Goal: Contribute content: Contribute content

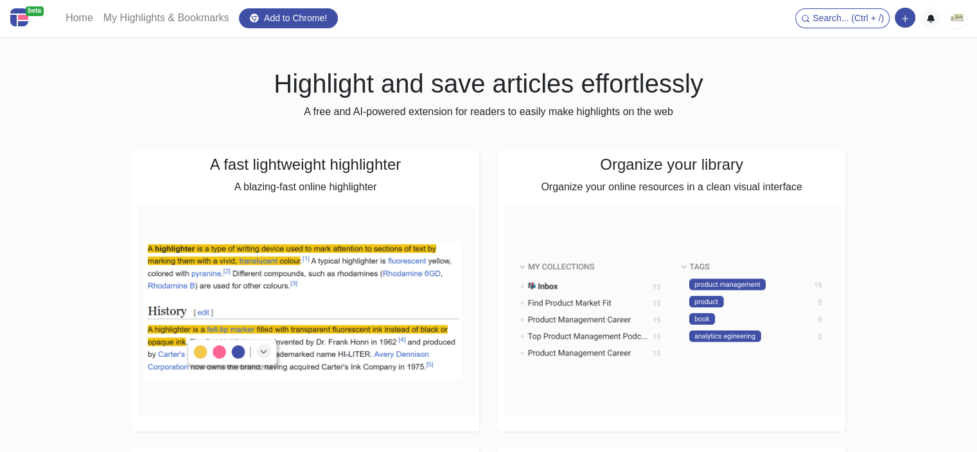
click at [965, 15] on img at bounding box center [957, 18] width 21 height 21
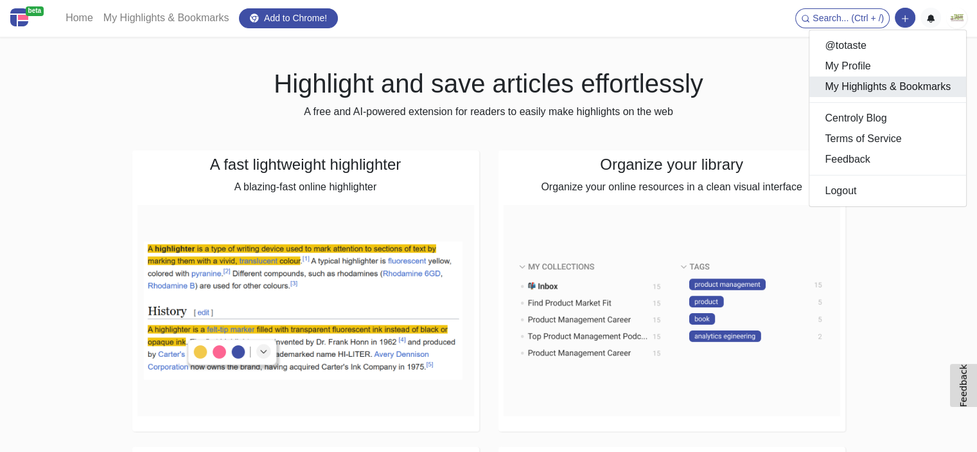
click at [872, 83] on link "My Highlights & Bookmarks" at bounding box center [888, 86] width 157 height 21
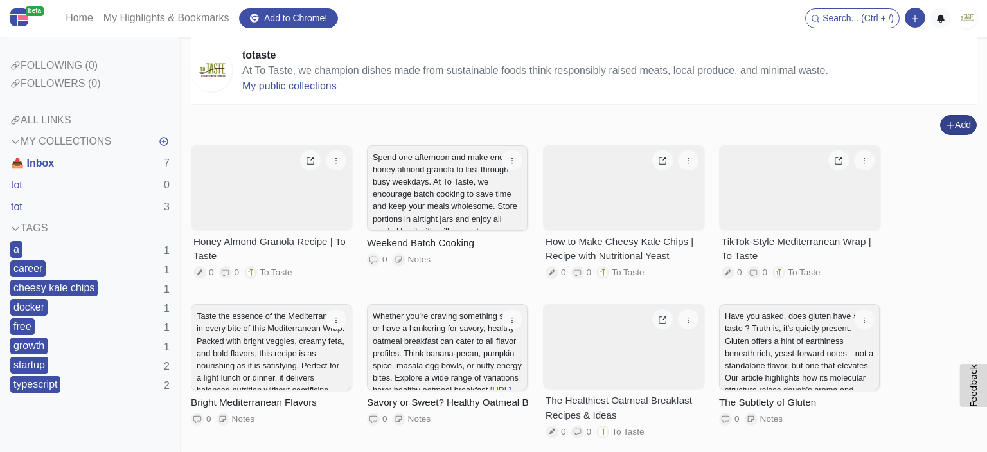
click at [943, 127] on button "Add" at bounding box center [958, 125] width 37 height 20
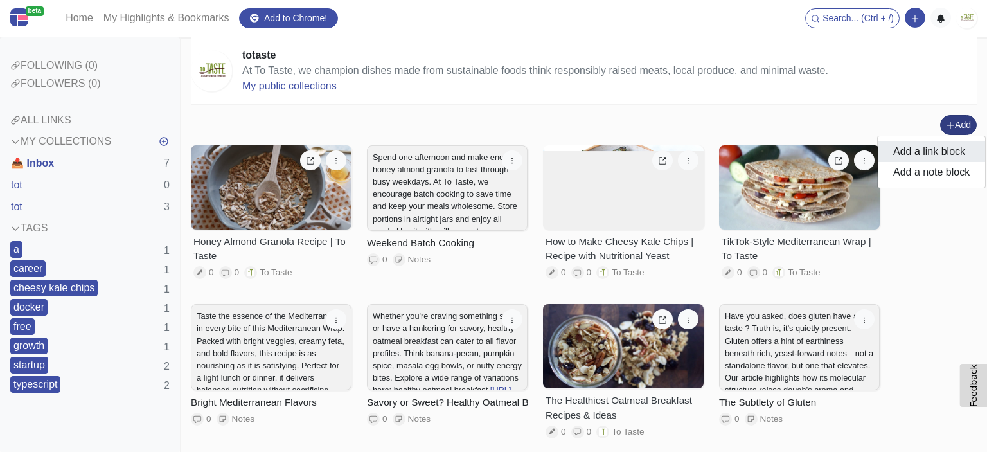
click at [927, 156] on button "Add a link block" at bounding box center [931, 151] width 107 height 21
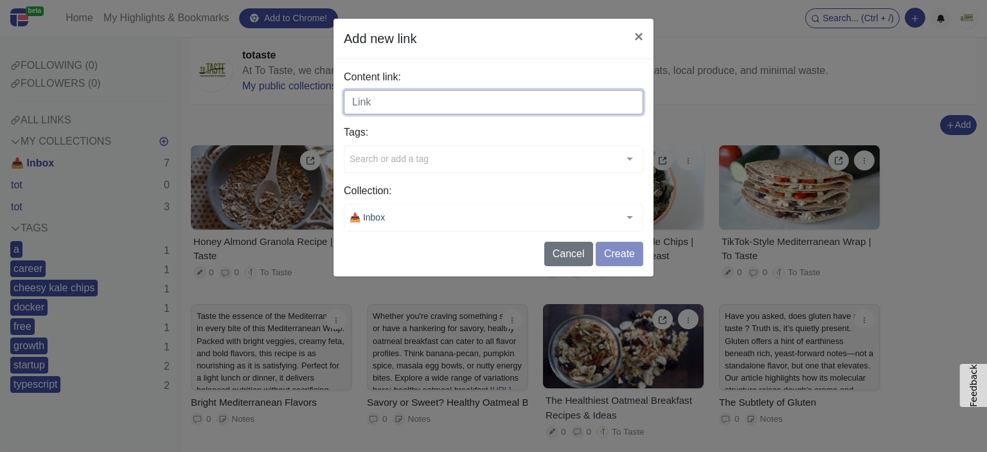
click at [372, 106] on input "Content link:" at bounding box center [493, 102] width 299 height 24
paste input "[URL][DOMAIN_NAME]"
type input "[URL][DOMAIN_NAME]"
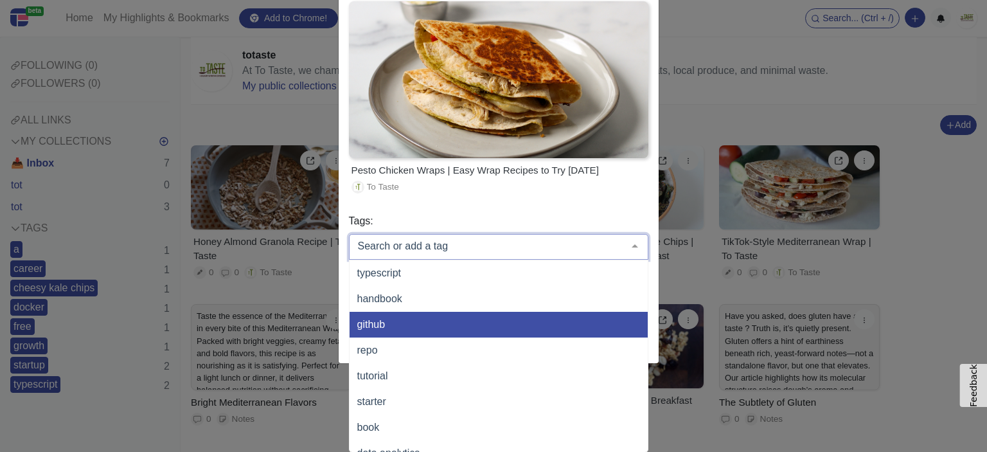
click at [556, 209] on div "Pesto Chicken Wraps | Easy Wrap Recipes to Try [DATE] To Taste" at bounding box center [498, 184] width 299 height 53
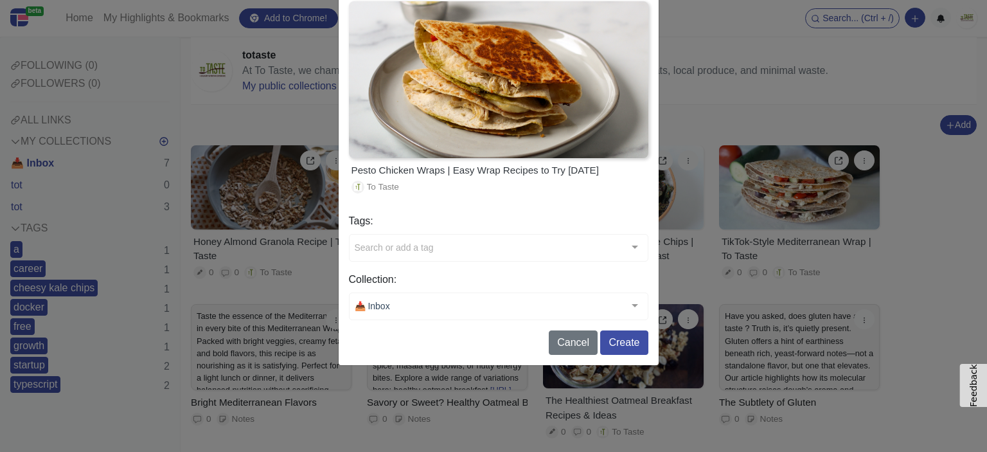
scroll to position [54, 0]
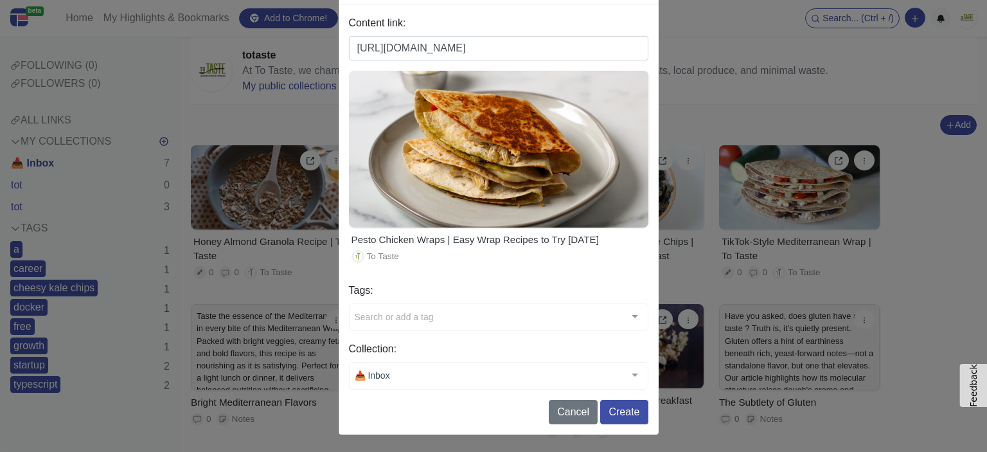
click at [406, 364] on div at bounding box center [498, 376] width 299 height 28
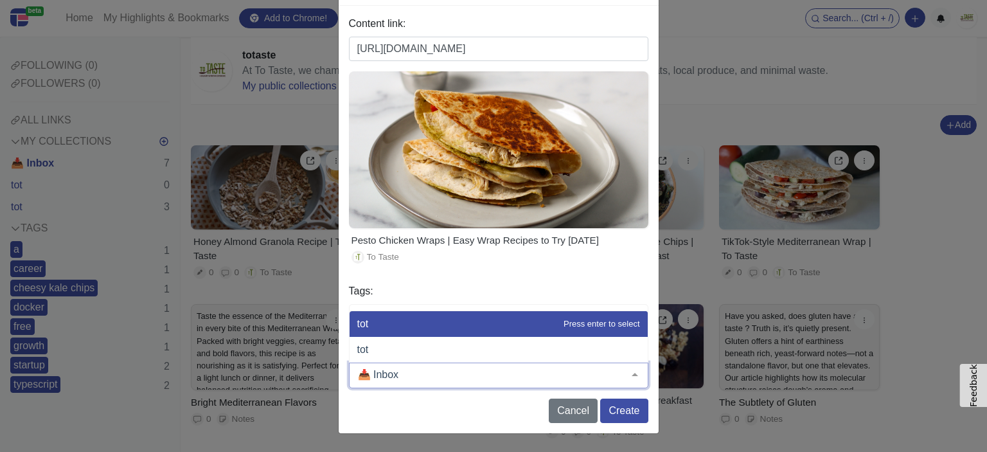
scroll to position [52, 0]
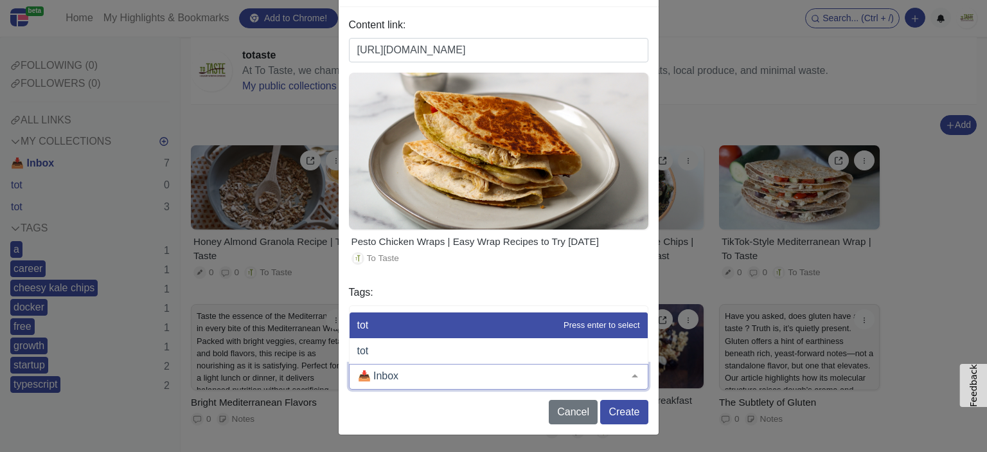
click at [411, 285] on label "Tags:" at bounding box center [498, 292] width 299 height 15
click at [405, 386] on div at bounding box center [498, 377] width 299 height 26
click at [409, 404] on div "Cancel Create" at bounding box center [498, 412] width 299 height 24
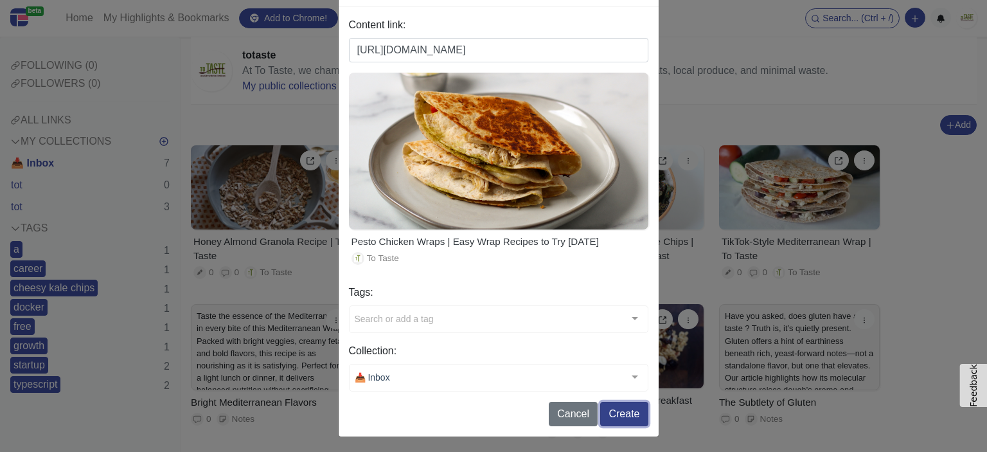
click at [614, 411] on button "Create" at bounding box center [624, 414] width 48 height 24
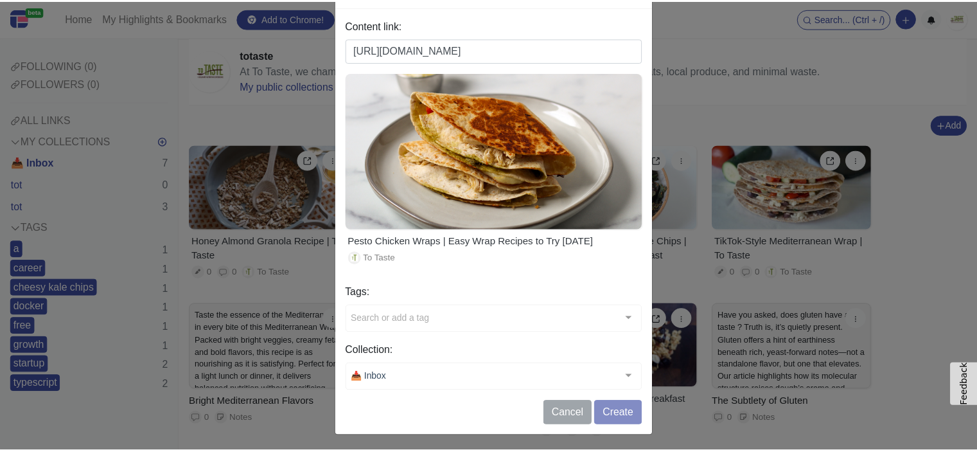
scroll to position [0, 0]
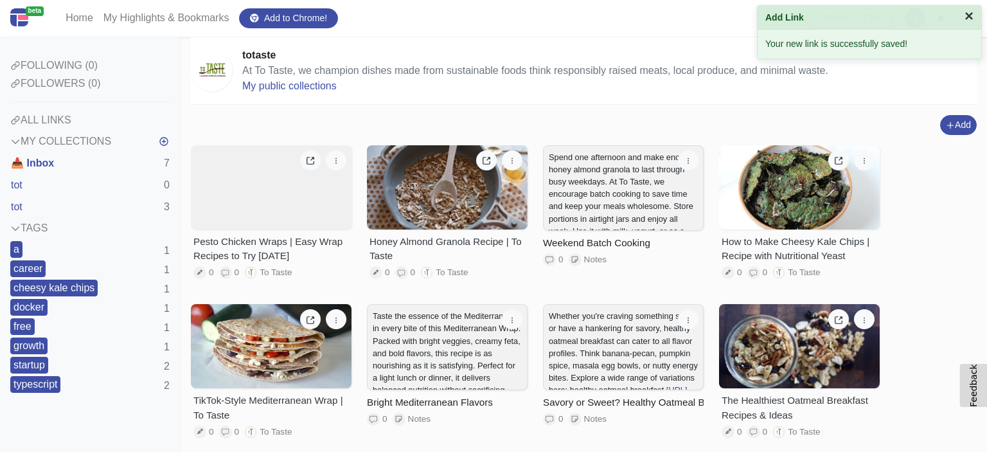
click at [972, 17] on button "×" at bounding box center [969, 15] width 9 height 15
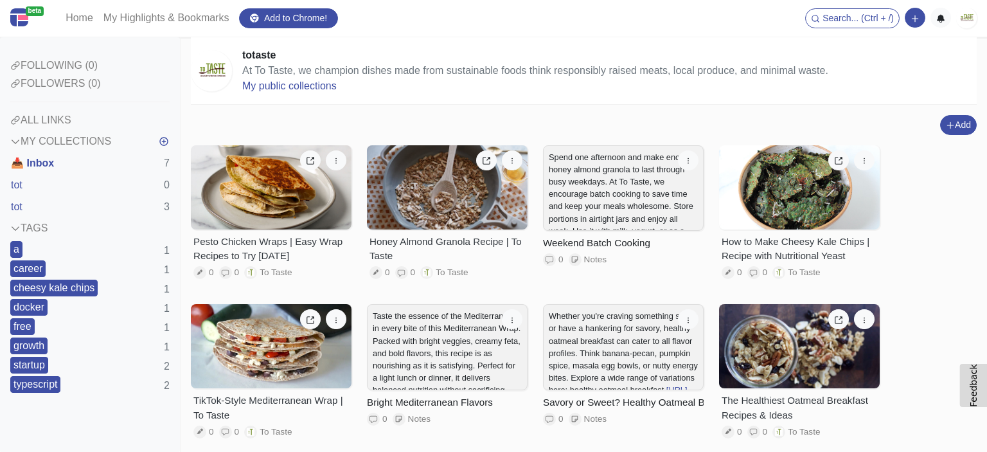
click at [966, 19] on img at bounding box center [966, 18] width 21 height 21
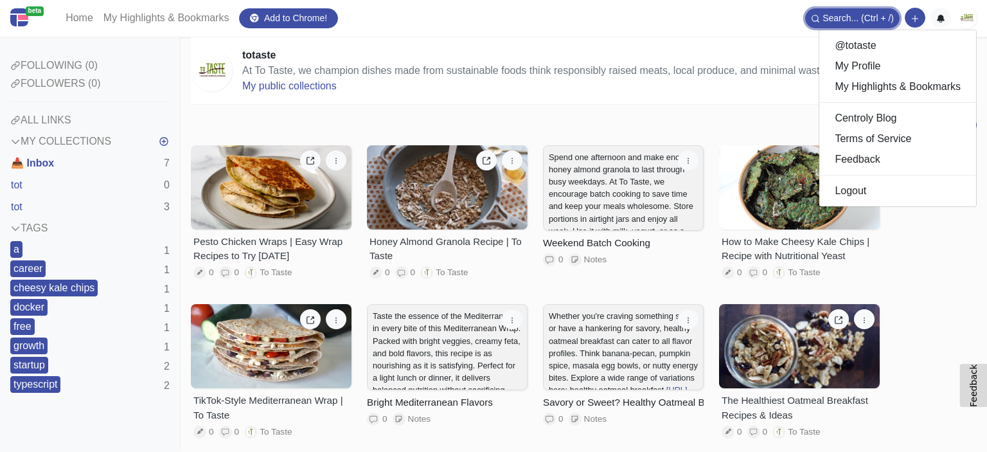
click at [853, 28] on button "Search... (Ctrl + /)" at bounding box center [852, 18] width 94 height 20
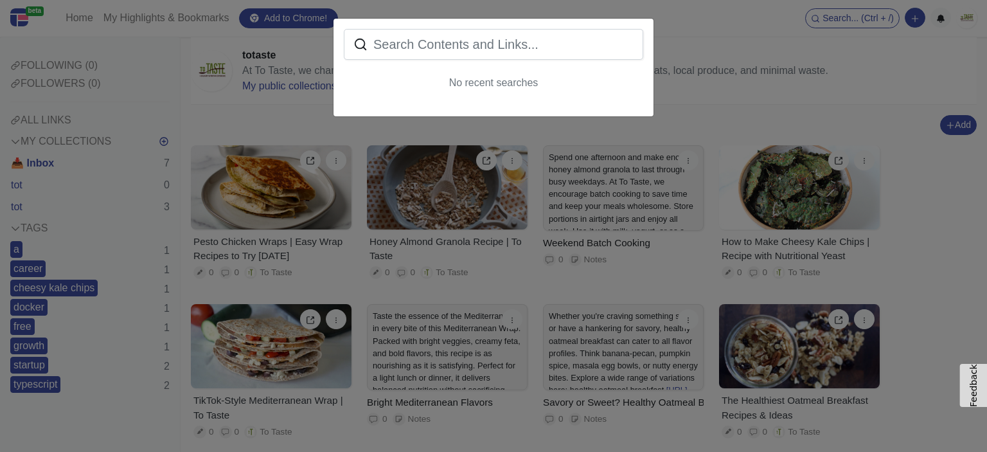
click at [767, 38] on div "No recent searches" at bounding box center [493, 226] width 987 height 452
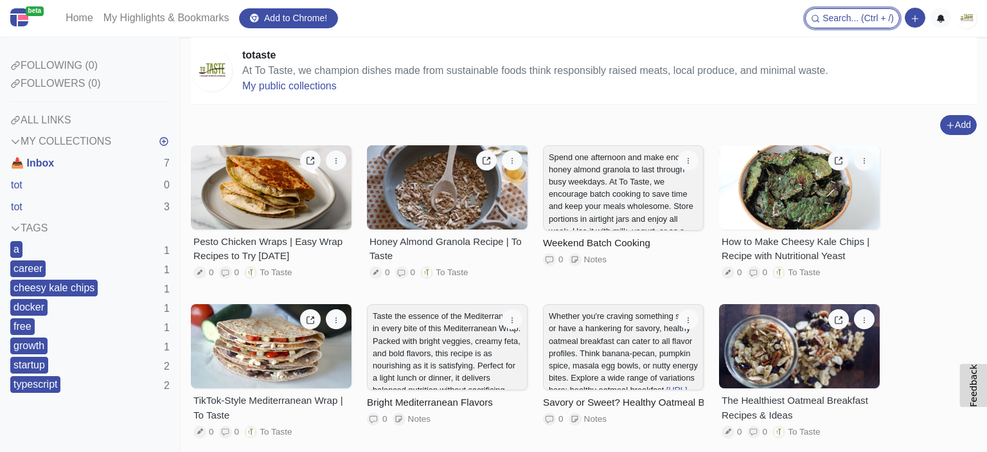
click at [961, 22] on img at bounding box center [966, 18] width 21 height 21
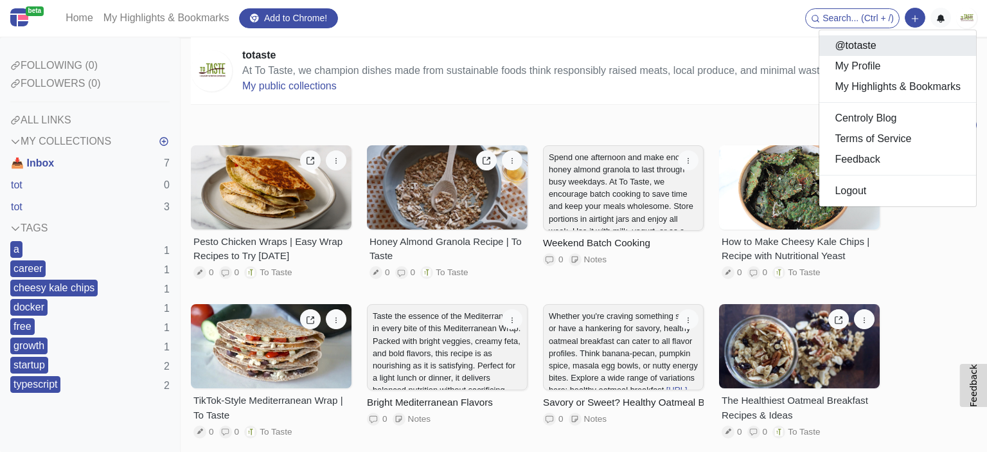
click at [873, 53] on link "@totaste" at bounding box center [897, 45] width 157 height 21
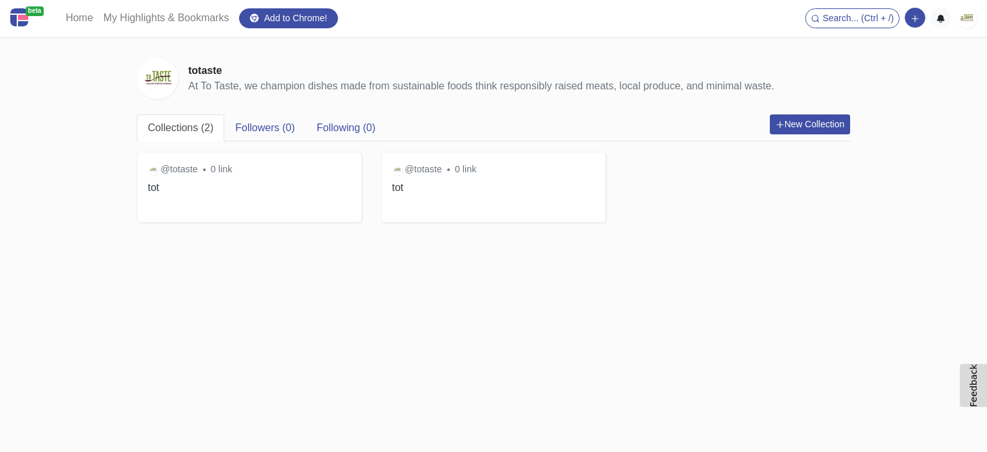
click at [966, 13] on img at bounding box center [966, 18] width 21 height 21
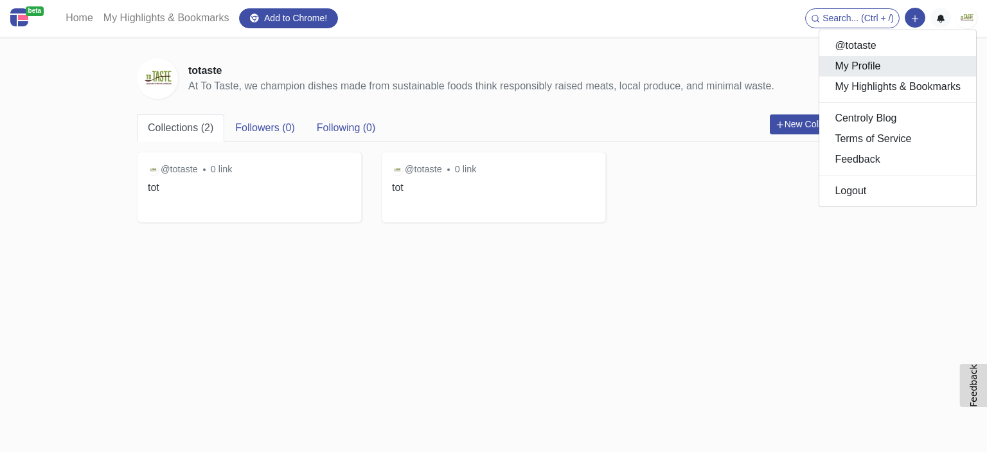
click at [852, 67] on link "My Profile" at bounding box center [897, 66] width 157 height 21
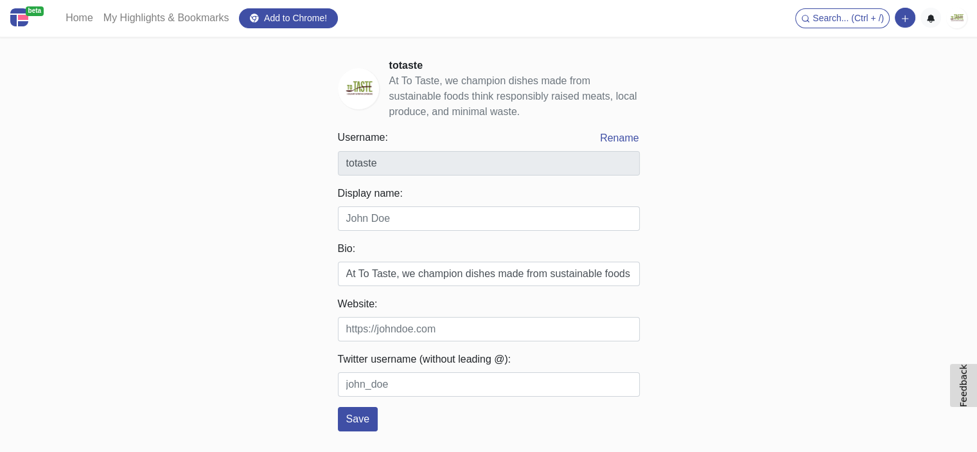
click at [974, 20] on nav "beta Home My Highlights & Bookmarks Add to Chrome! Search... (Ctrl + /) Add a l…" at bounding box center [488, 18] width 977 height 37
click at [955, 19] on img at bounding box center [957, 18] width 21 height 21
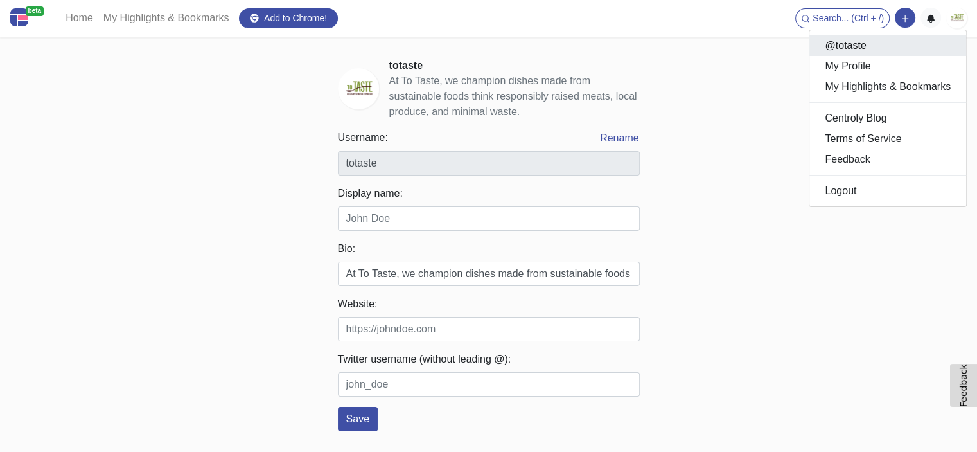
click at [844, 48] on link "@totaste" at bounding box center [888, 45] width 157 height 21
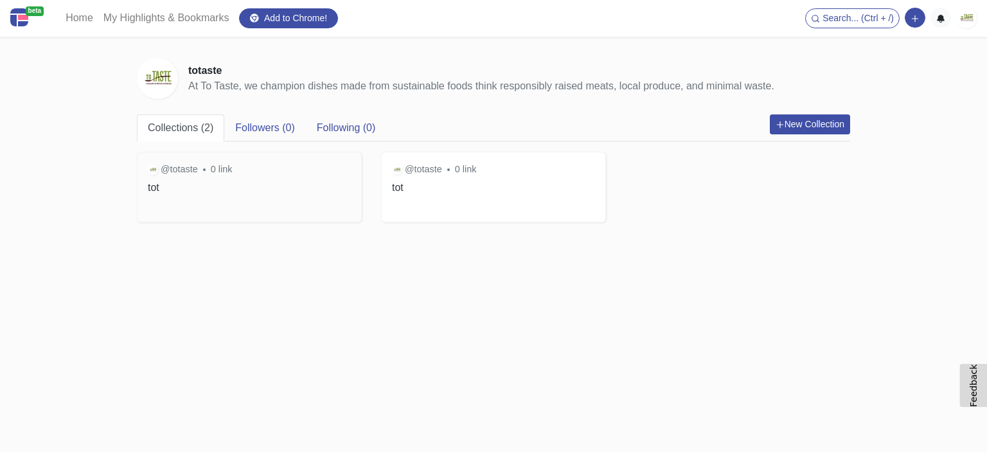
click at [298, 194] on div "@totaste 0 link tot" at bounding box center [250, 178] width 224 height 52
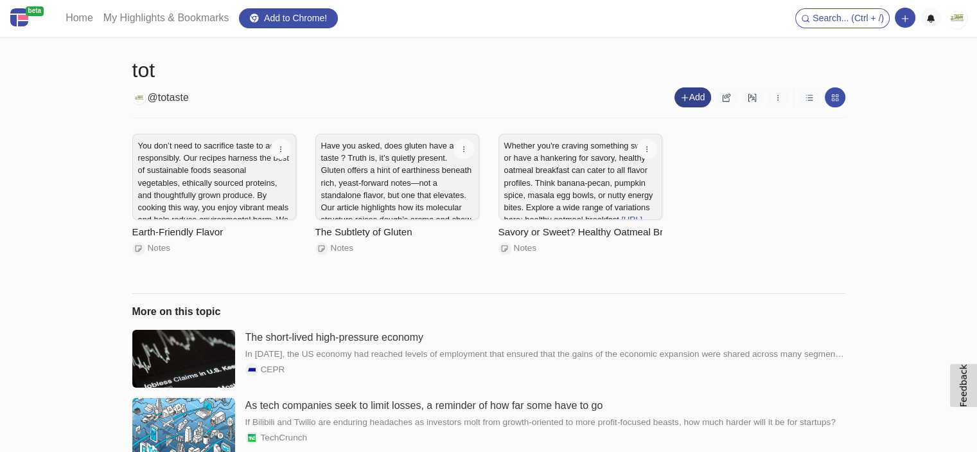
click at [697, 96] on button "Add" at bounding box center [693, 97] width 37 height 20
click at [645, 94] on div "@totaste Add Add new Link Add new Note Add new Section Edit Delete" at bounding box center [488, 97] width 713 height 20
click at [260, 182] on p "You don’t need to sacrifice taste to act responsibly. Our recipes harness the b…" at bounding box center [214, 200] width 152 height 123
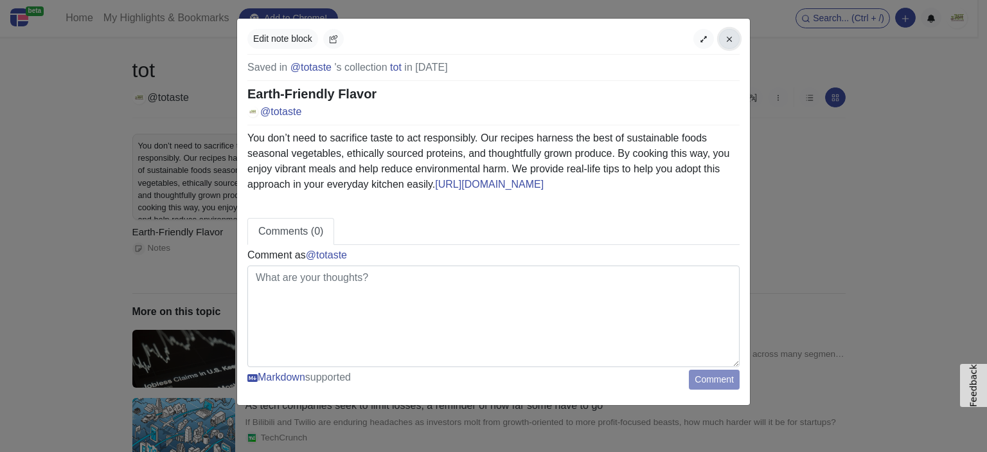
click at [723, 38] on button "button" at bounding box center [729, 39] width 21 height 20
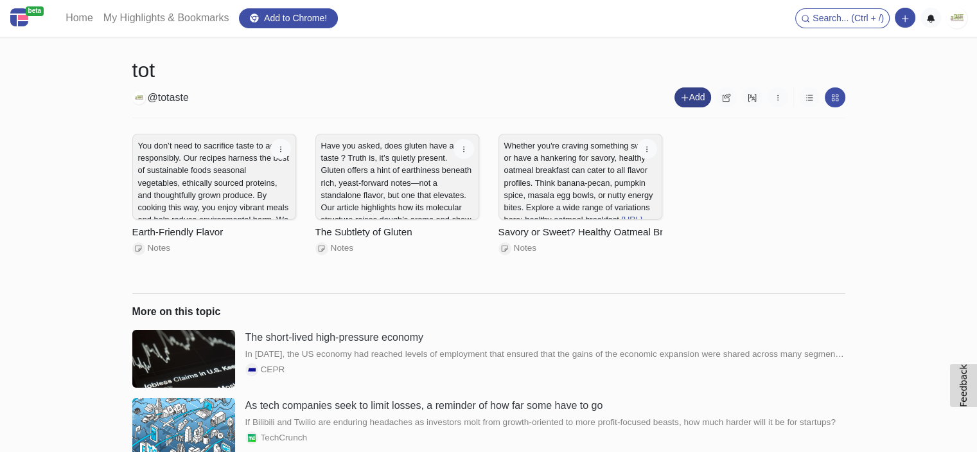
click at [690, 103] on button "Add" at bounding box center [693, 97] width 37 height 20
click at [702, 148] on link "Add new Note" at bounding box center [734, 144] width 118 height 21
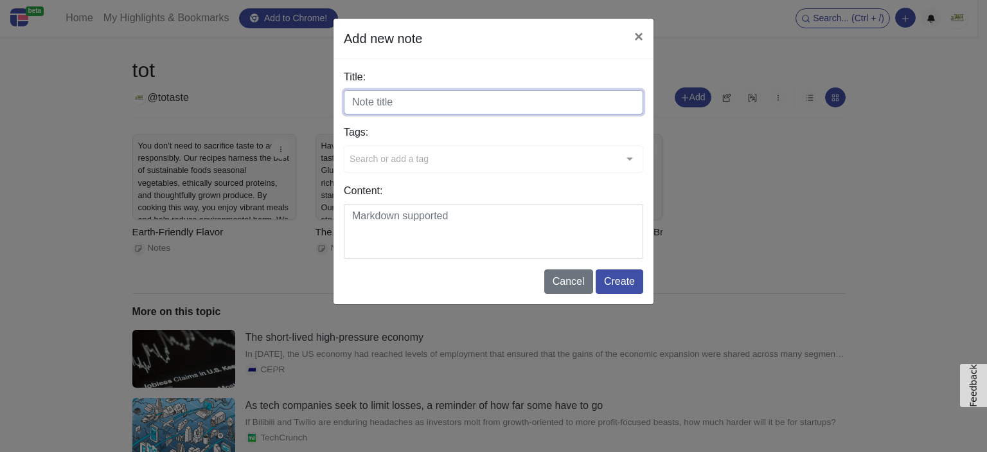
click at [377, 97] on input "Title:" at bounding box center [493, 102] width 299 height 24
paste input "A Kitchen that Cares"
type input "A Kitchen that Cares"
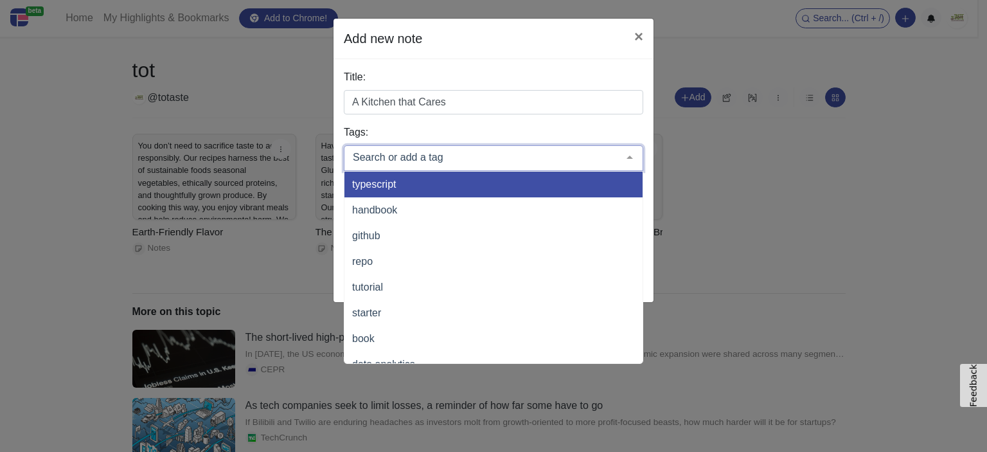
click at [399, 151] on input "text" at bounding box center [483, 157] width 267 height 13
click at [375, 40] on h5 "Add new note" at bounding box center [383, 38] width 78 height 19
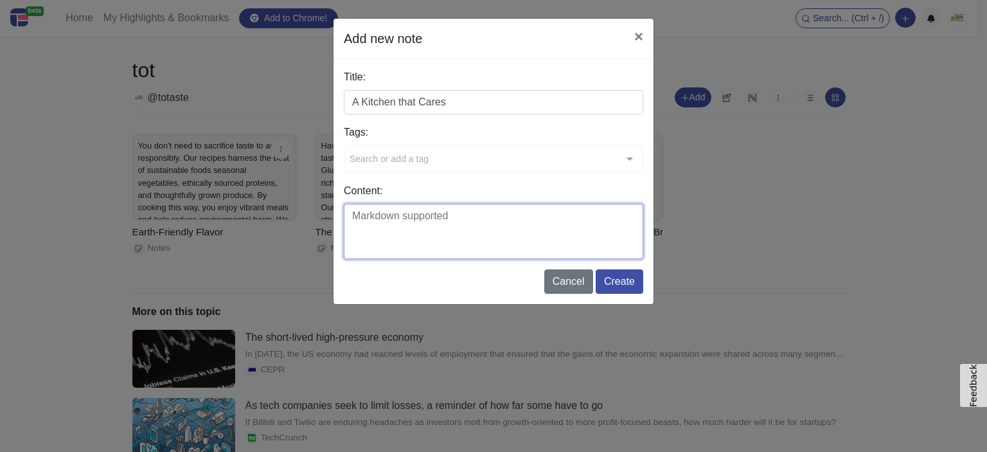
click at [380, 220] on textarea "Content:" at bounding box center [493, 231] width 299 height 55
click at [389, 217] on textarea "Content:" at bounding box center [493, 231] width 299 height 55
paste textarea "When you step into your kitchen, every choice matters. At To Taste, we believe …"
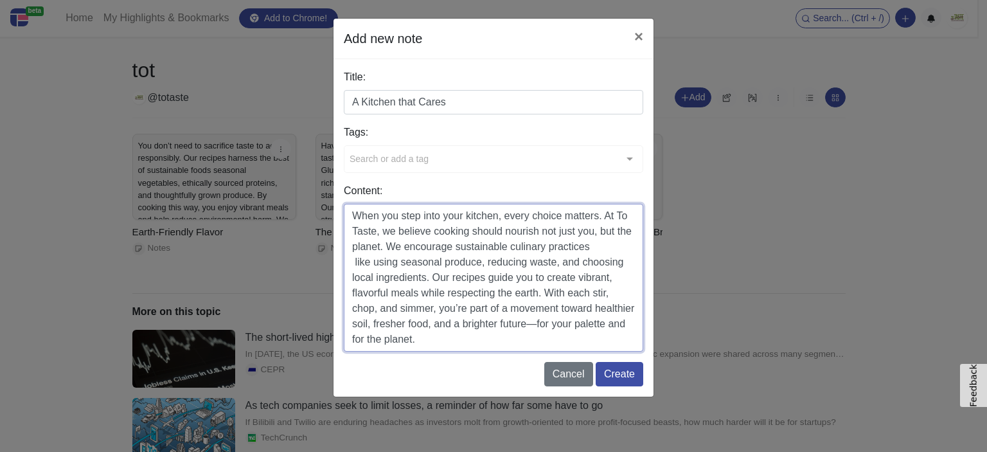
click at [582, 326] on textarea "When you step into your kitchen, every choice matters. At To Taste, we believe …" at bounding box center [493, 278] width 299 height 148
click at [580, 321] on textarea "When you step into your kitchen, every choice matters. At To Taste, we believe …" at bounding box center [493, 278] width 299 height 148
type textarea "When you step into your kitchen, every choice matters. At To Taste, we believe …"
drag, startPoint x: 491, startPoint y: 247, endPoint x: 630, endPoint y: 245, distance: 138.8
click at [630, 245] on textarea "When you step into your kitchen, every choice matters. At To Taste, we believe …" at bounding box center [493, 278] width 299 height 148
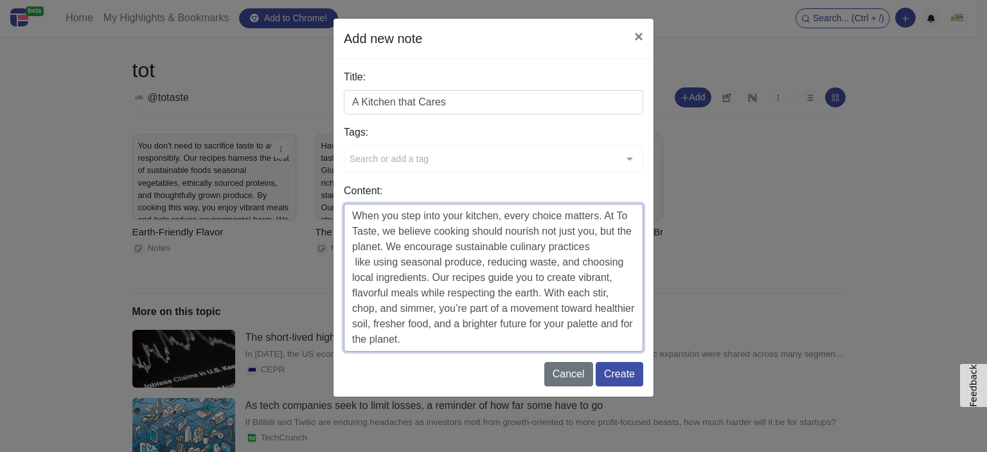
drag, startPoint x: 593, startPoint y: 247, endPoint x: 537, endPoint y: 290, distance: 70.6
click at [537, 290] on textarea "When you step into your kitchen, every choice matters. At To Taste, we believe …" at bounding box center [493, 278] width 299 height 148
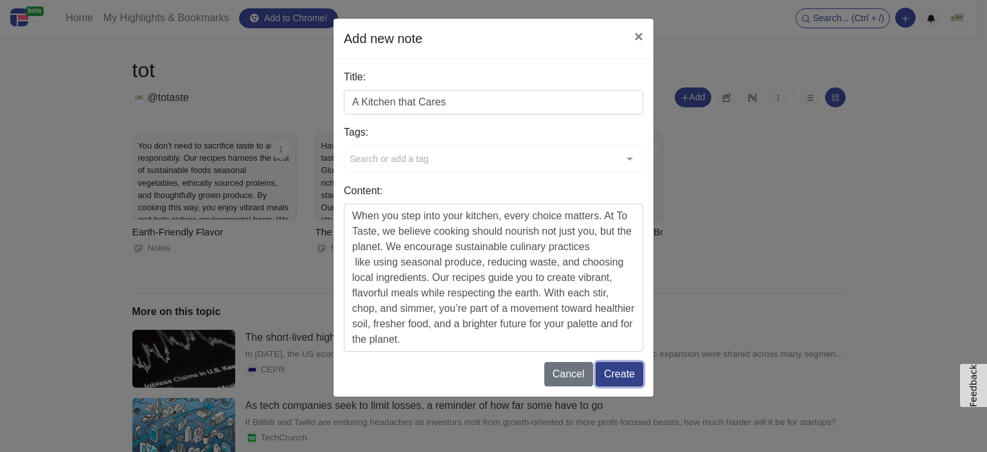
click at [607, 371] on button "Create" at bounding box center [620, 374] width 48 height 24
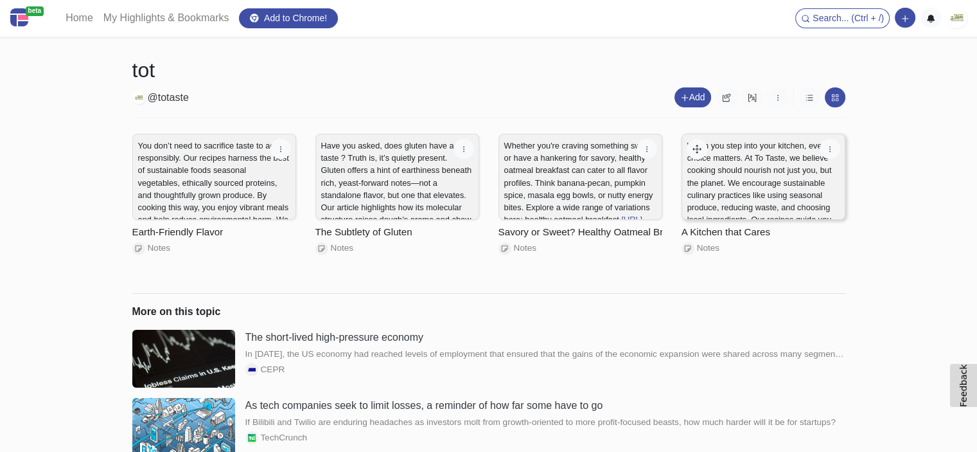
click at [740, 207] on p "When you step into your kitchen, every choice matters. At To Taste, we believe …" at bounding box center [764, 219] width 152 height 160
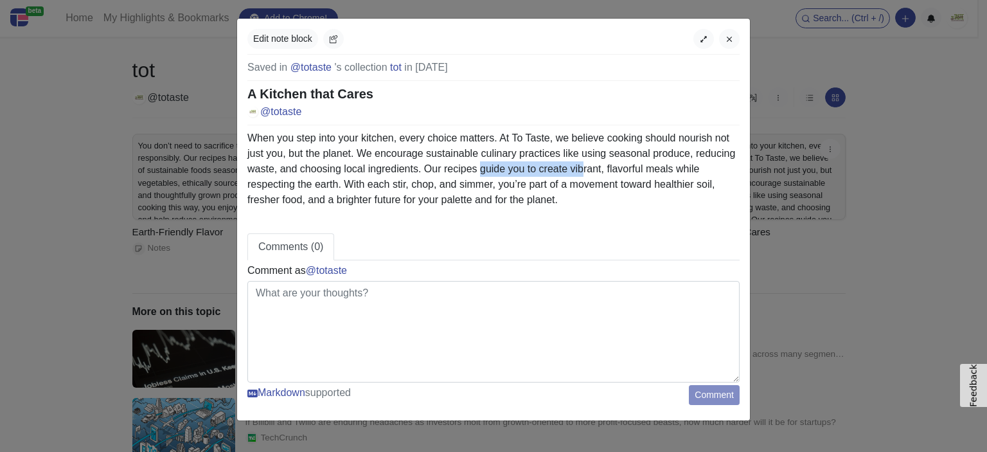
drag, startPoint x: 580, startPoint y: 162, endPoint x: 475, endPoint y: 166, distance: 104.8
click at [477, 166] on p "When you step into your kitchen, every choice matters. At To Taste, we believe …" at bounding box center [493, 168] width 492 height 77
drag, startPoint x: 425, startPoint y: 154, endPoint x: 555, endPoint y: 156, distance: 130.5
click at [555, 156] on p "When you step into your kitchen, every choice matters. At To Taste, we believe …" at bounding box center [493, 168] width 492 height 77
click at [733, 35] on icon "button" at bounding box center [729, 39] width 9 height 9
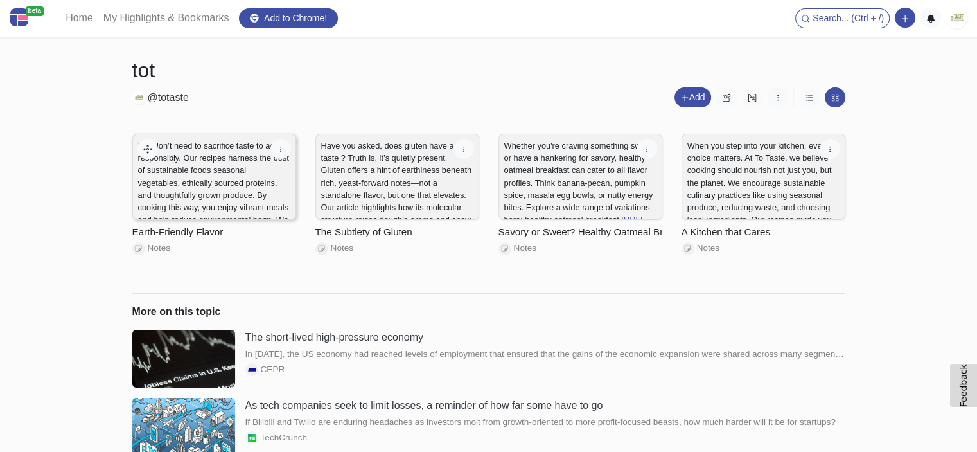
click at [244, 161] on p "You don’t need to sacrifice taste to act responsibly. Our recipes harness the b…" at bounding box center [214, 200] width 152 height 123
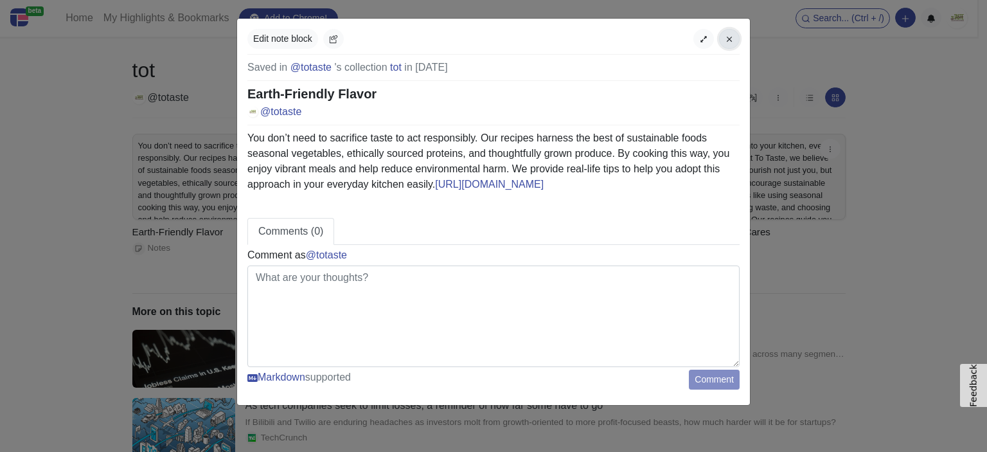
click at [723, 45] on button "button" at bounding box center [729, 39] width 21 height 20
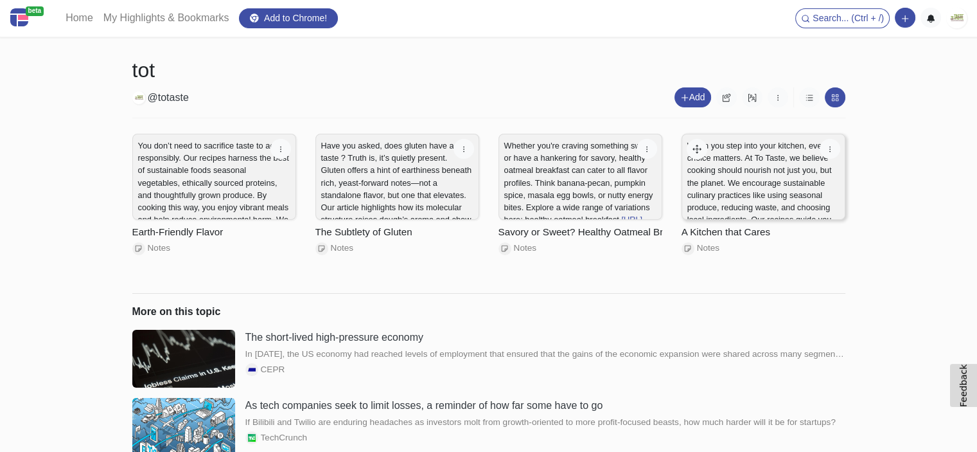
click at [735, 189] on p "When you step into your kitchen, every choice matters. At To Taste, we believe …" at bounding box center [764, 219] width 152 height 160
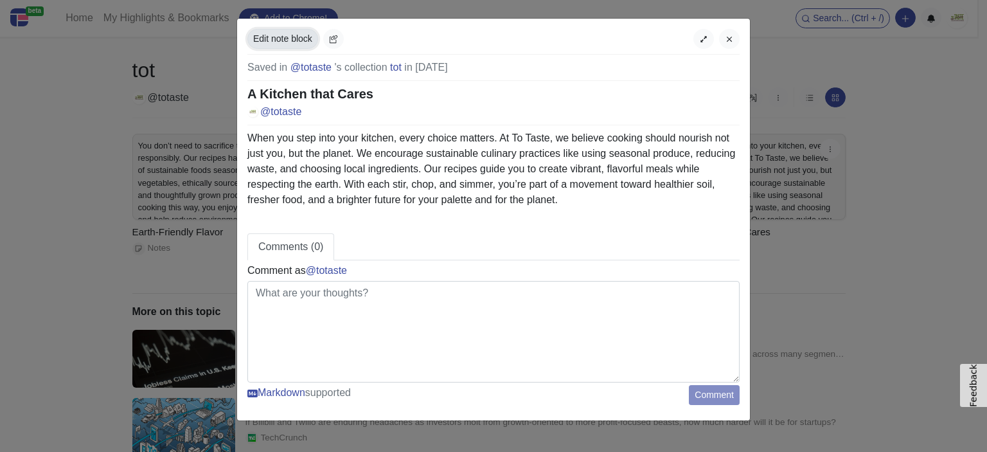
click at [299, 40] on button "Edit note block" at bounding box center [282, 39] width 71 height 20
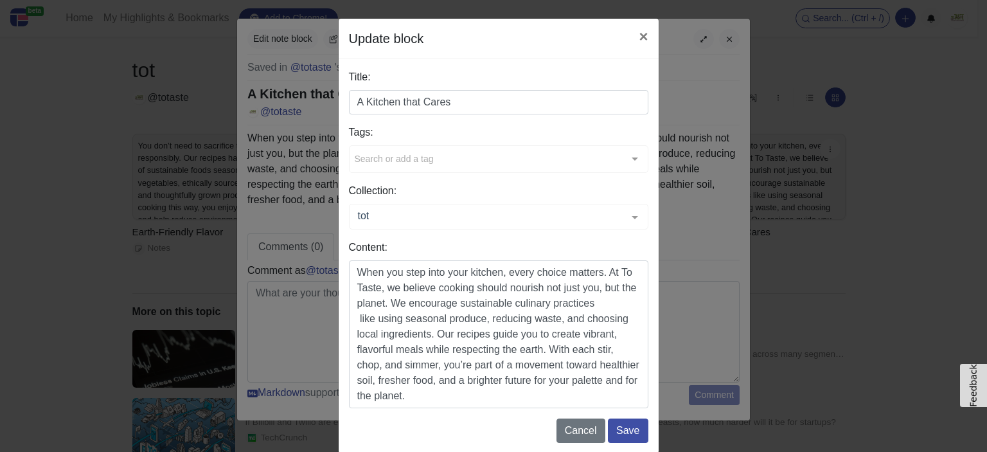
scroll to position [19, 0]
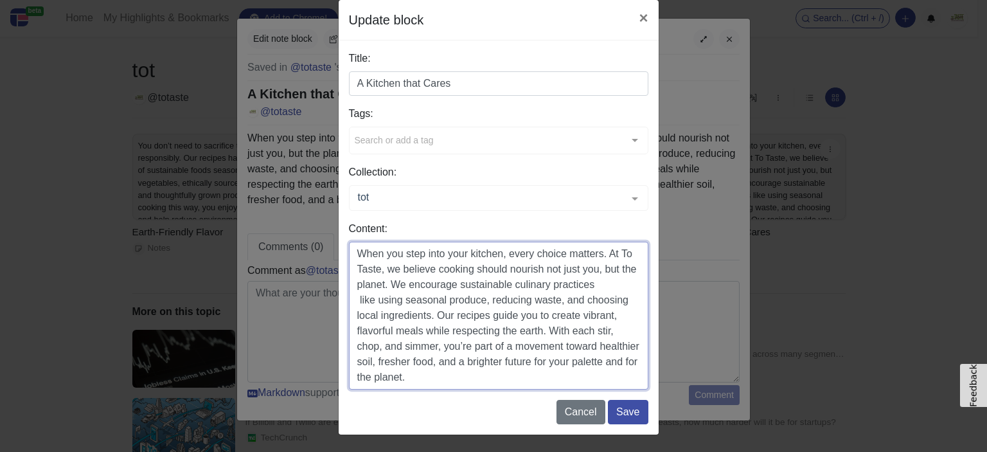
click at [470, 375] on textarea "When you step into your kitchen, every choice matters. At To Taste, we believe …" at bounding box center [498, 316] width 299 height 148
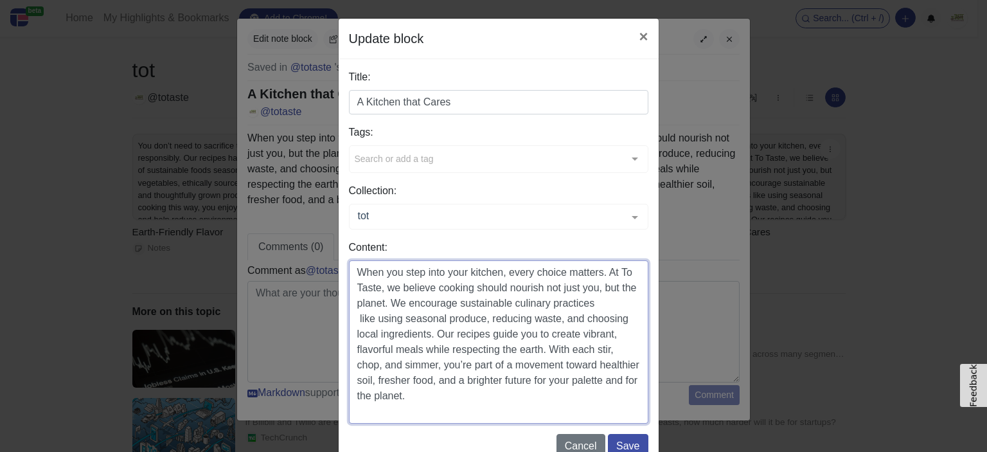
paste textarea "[URL][DOMAIN_NAME]"
type textarea "When you step into your kitchen, every choice matters. At To Taste, we believe …"
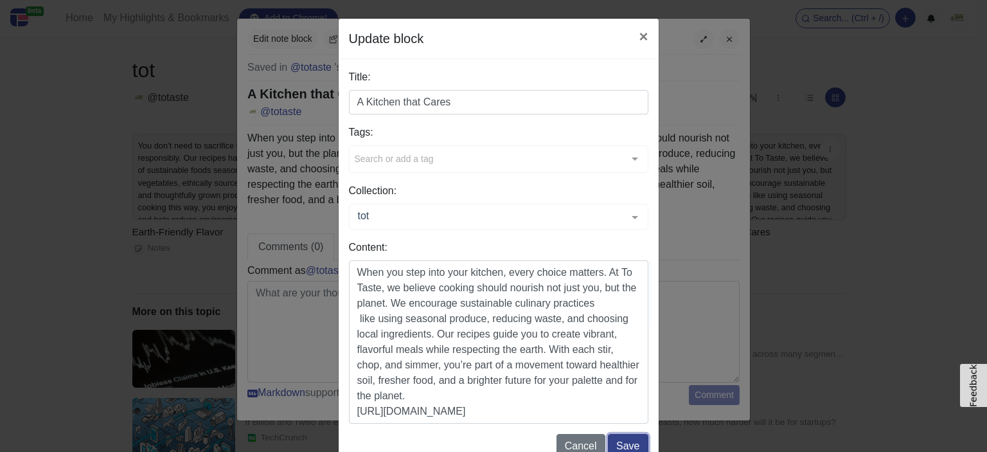
click at [623, 439] on button "Save" at bounding box center [628, 446] width 40 height 24
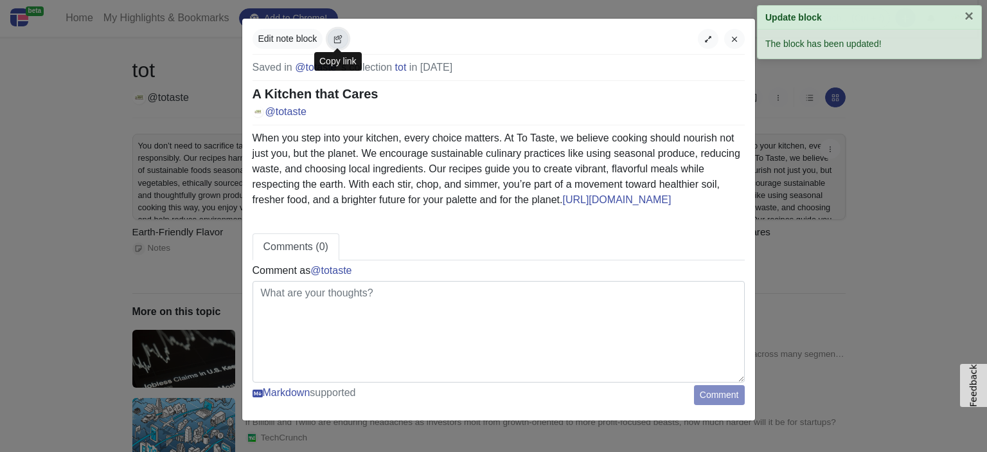
click at [334, 36] on icon "button" at bounding box center [338, 39] width 9 height 9
